Goal: Task Accomplishment & Management: Use online tool/utility

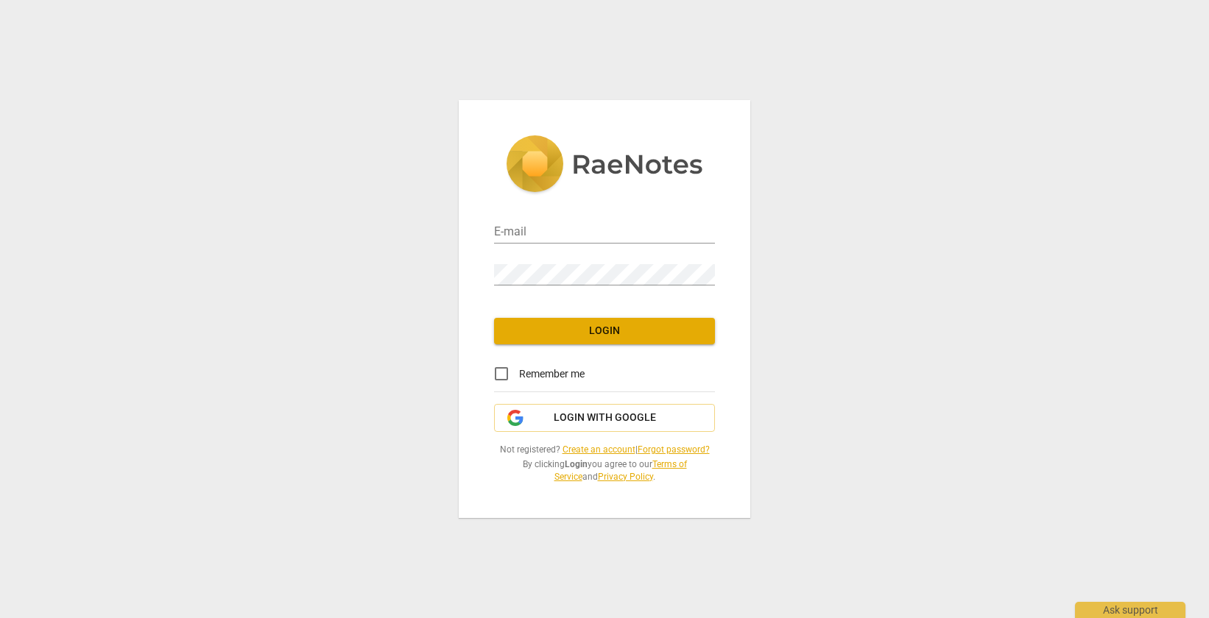
type input "[EMAIL_ADDRESS][DOMAIN_NAME]"
click at [603, 331] on span "Login" at bounding box center [604, 331] width 197 height 15
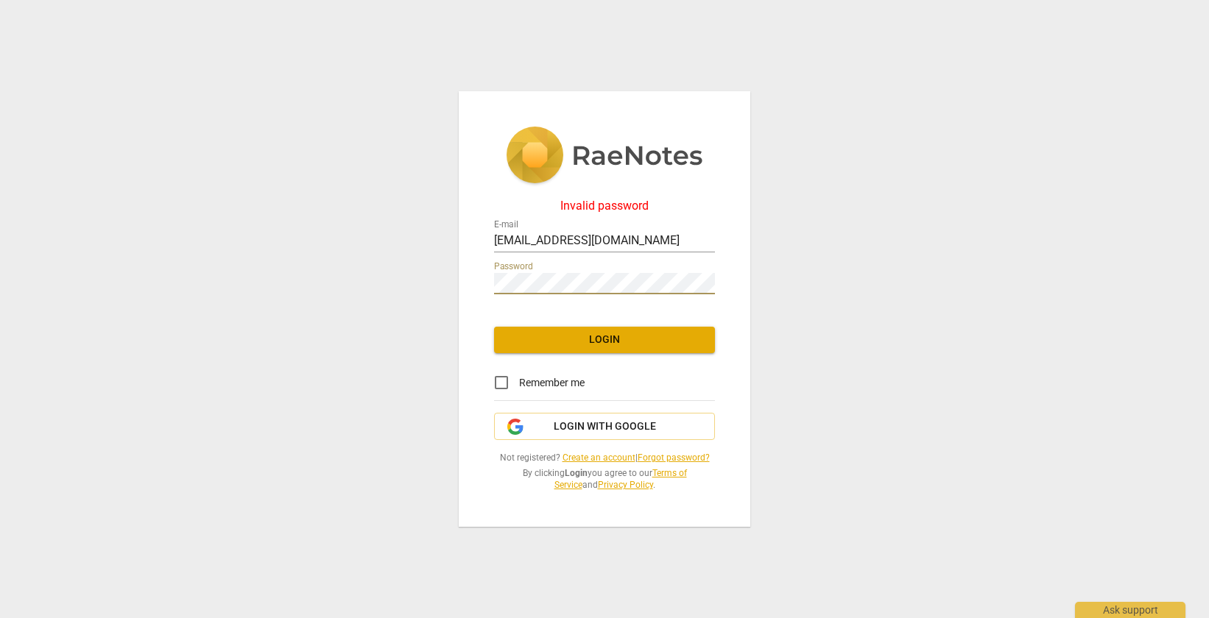
click at [479, 281] on div "Invalid password E-mail [EMAIL_ADDRESS][DOMAIN_NAME] Password Login Remember me…" at bounding box center [605, 309] width 292 height 436
click at [546, 427] on span "Login with Google" at bounding box center [605, 427] width 196 height 15
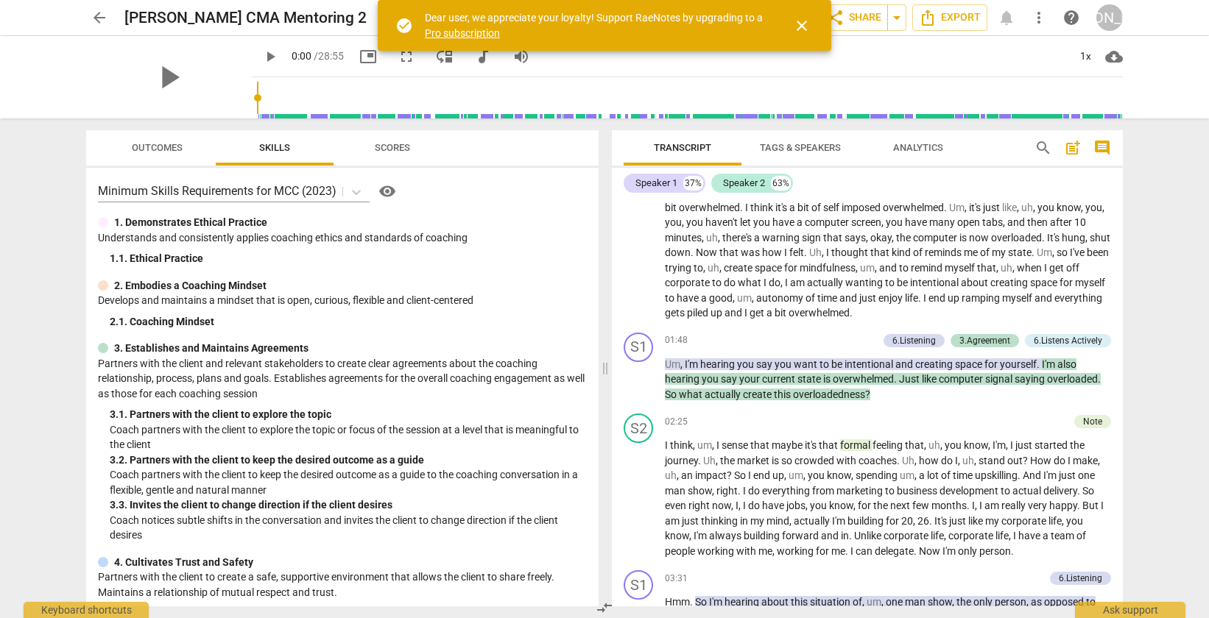
scroll to position [419, 0]
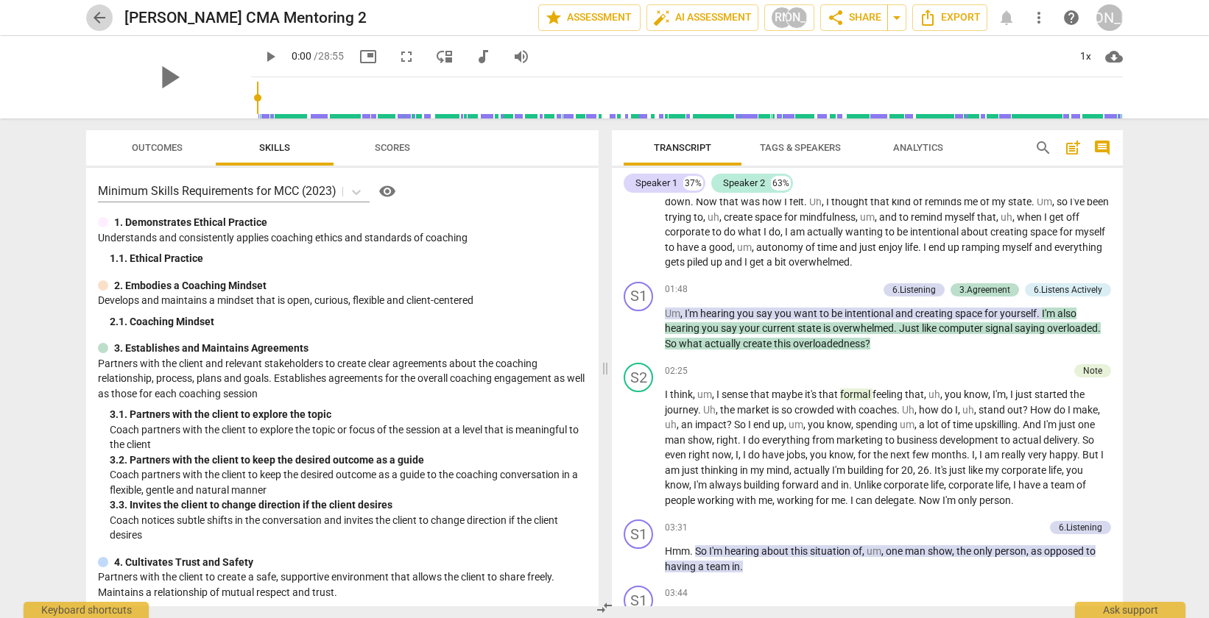
click at [102, 16] on span "arrow_back" at bounding box center [100, 18] width 18 height 18
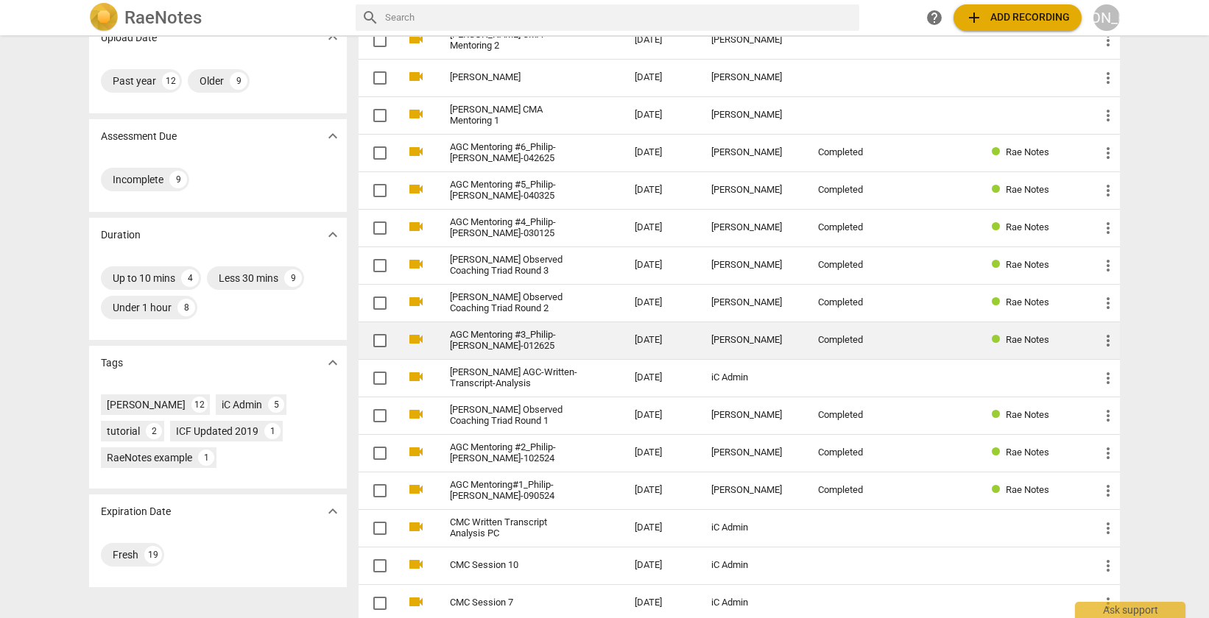
scroll to position [127, 0]
click at [530, 349] on link "AGC Mentoring #3_Philip-Ana-012625" at bounding box center [516, 339] width 132 height 22
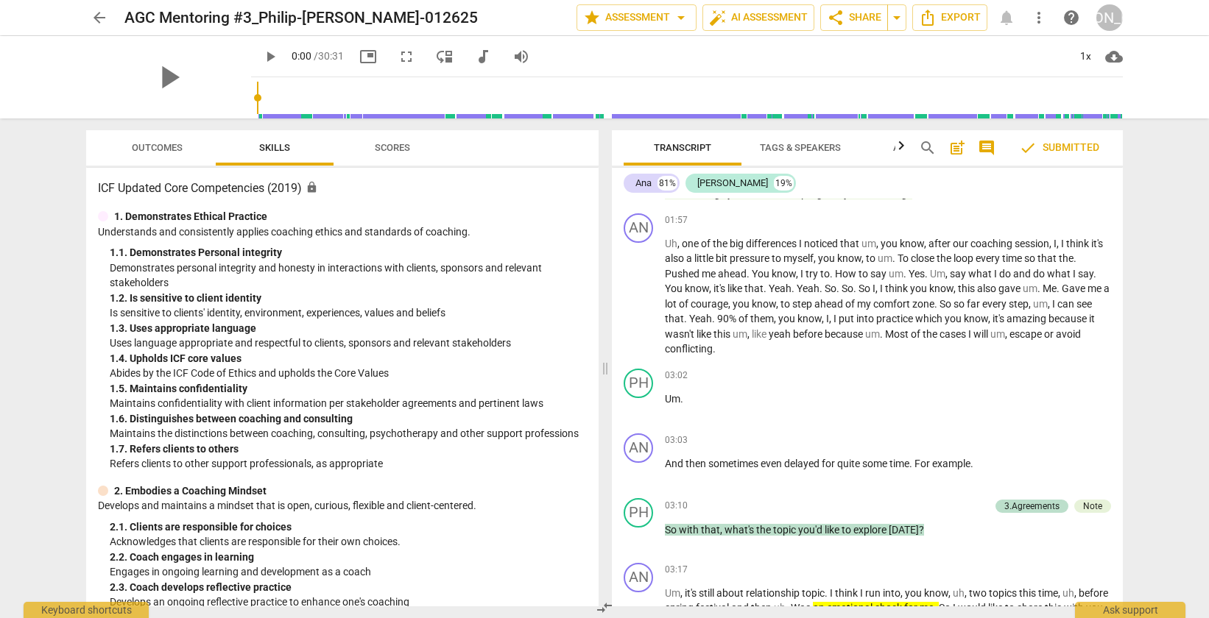
scroll to position [1015, 0]
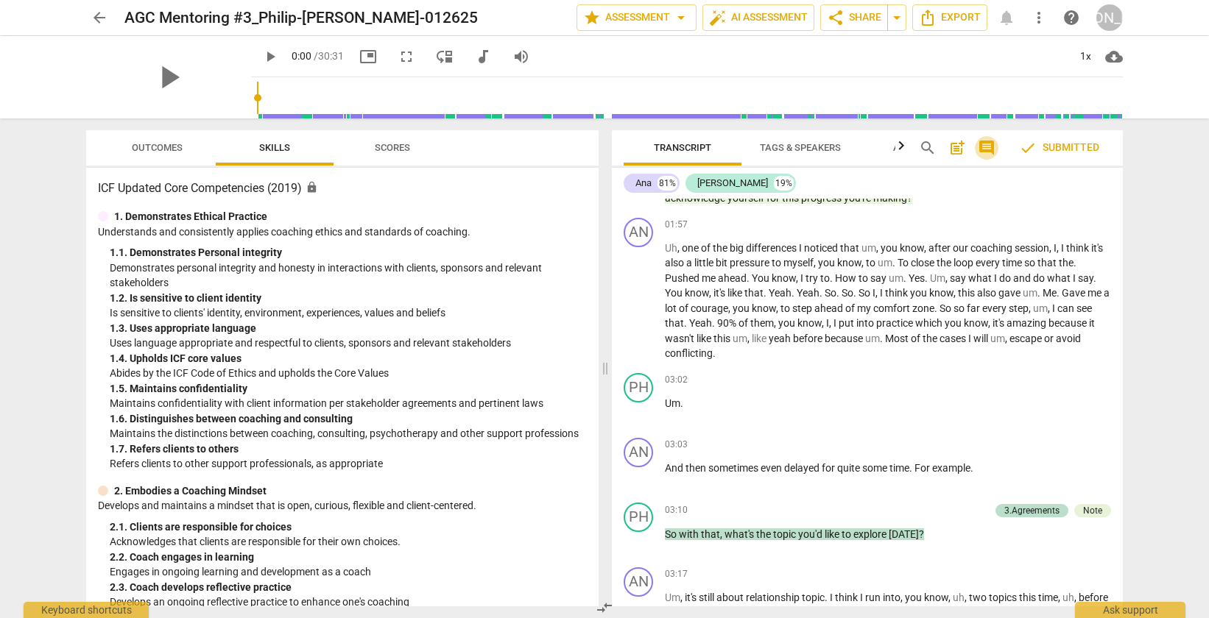
click at [995, 150] on span "comment" at bounding box center [987, 148] width 18 height 18
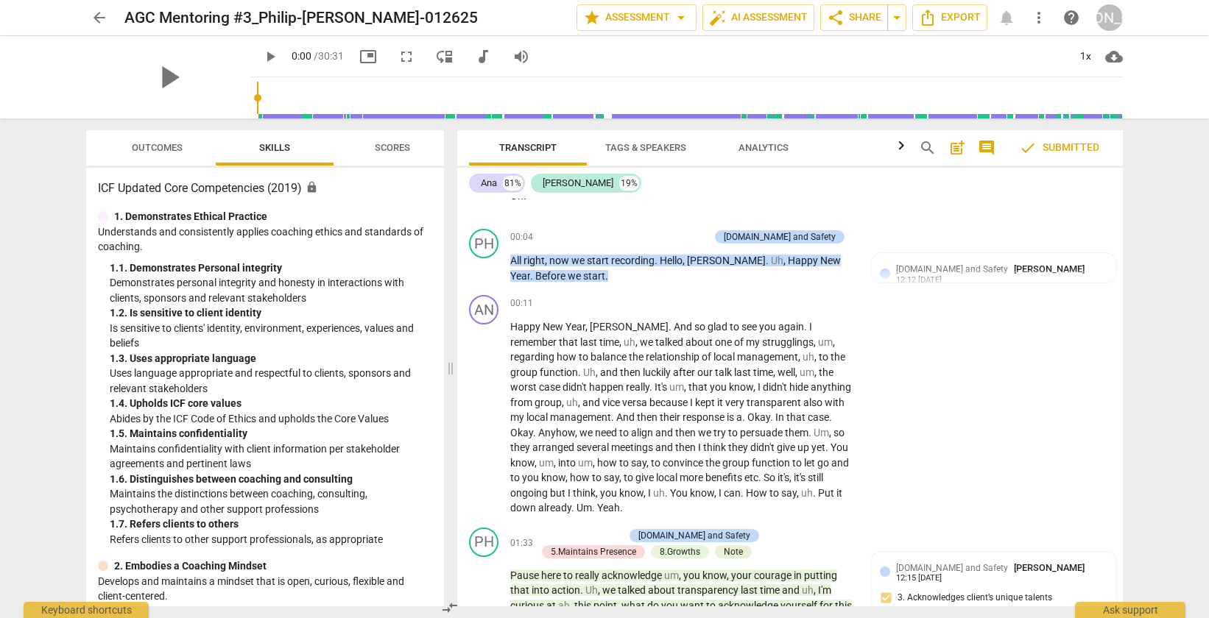
scroll to position [0, 0]
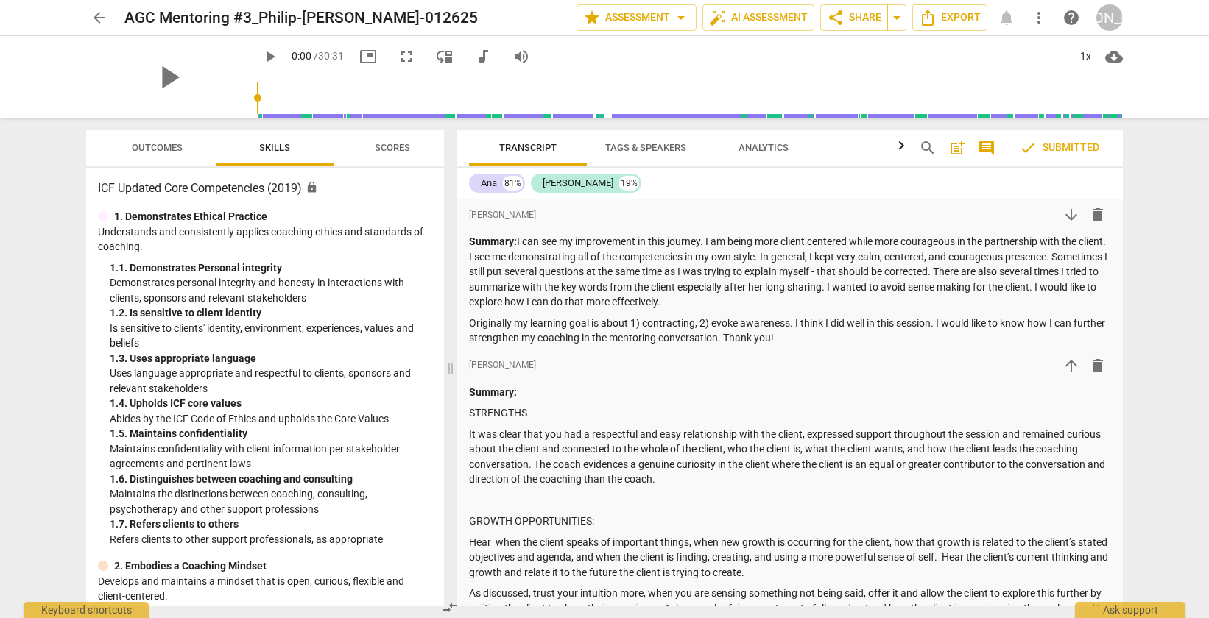
click at [91, 17] on span "arrow_back" at bounding box center [100, 18] width 18 height 18
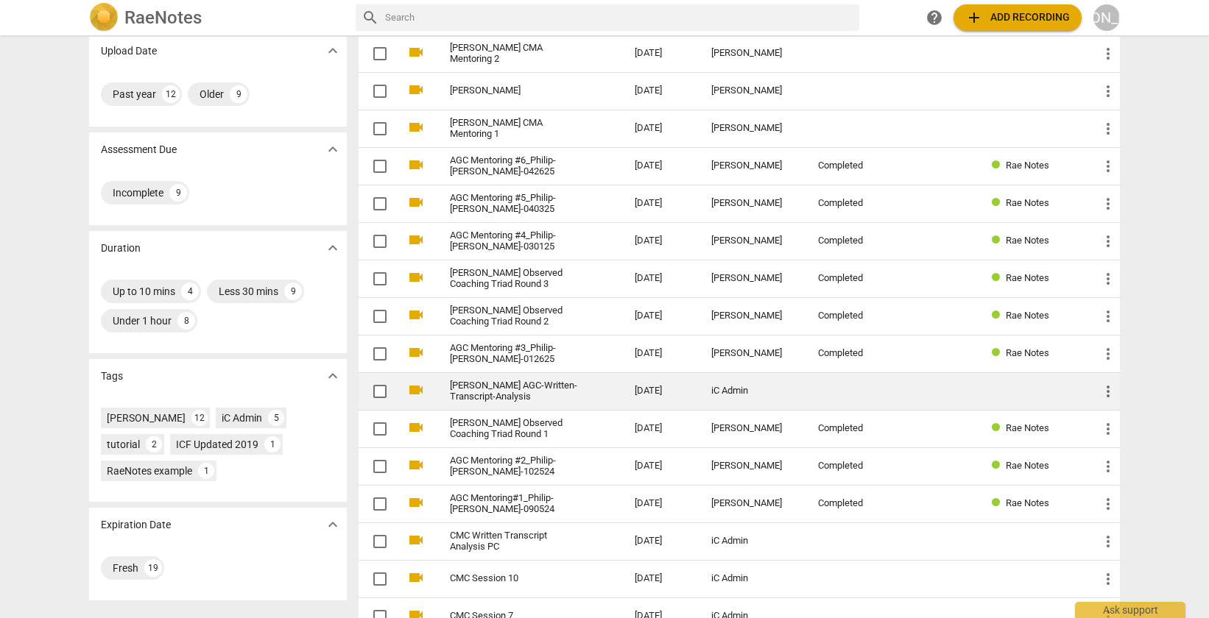
scroll to position [129, 0]
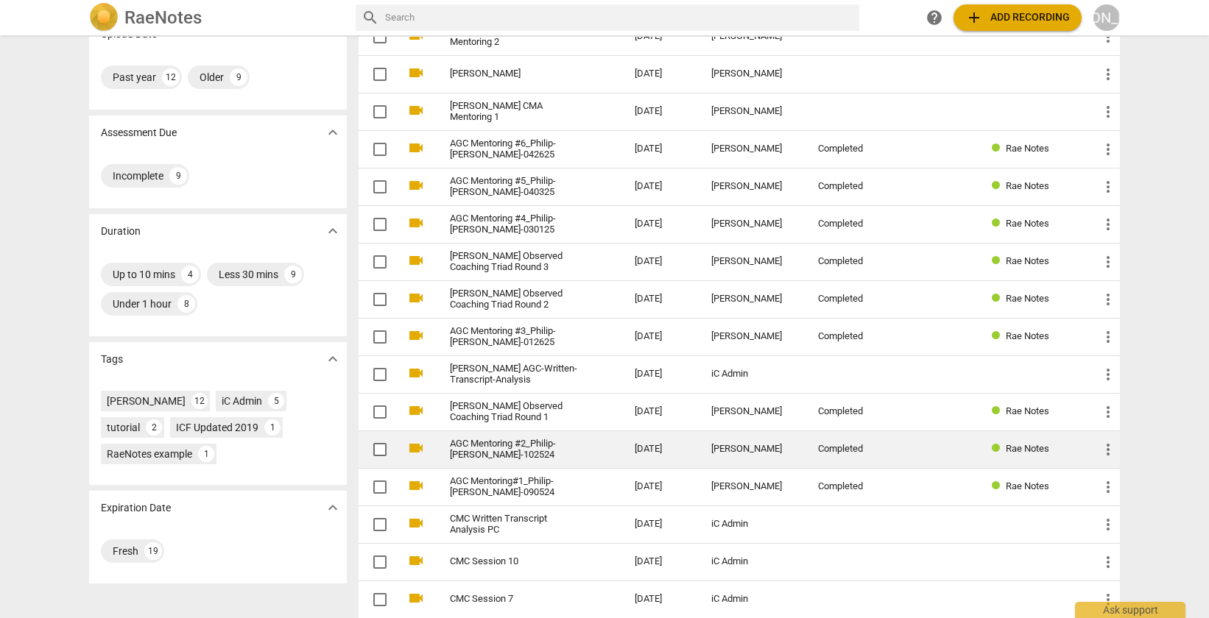
click at [524, 454] on link "AGC Mentoring #2_Philip-Ana-102524" at bounding box center [516, 450] width 132 height 22
